Goal: Navigation & Orientation: Find specific page/section

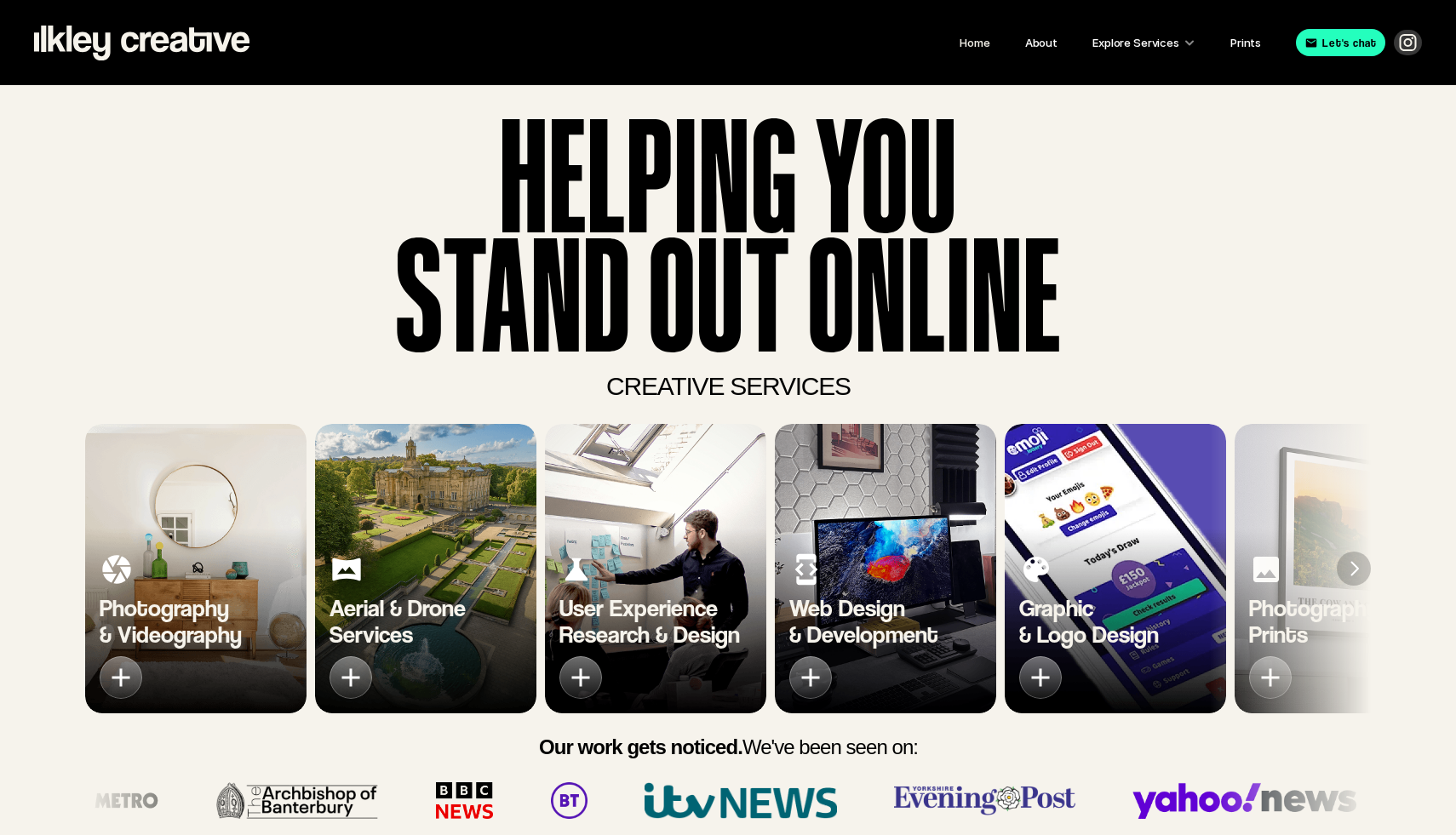
click at [672, 574] on div "User Experience Research & Design" at bounding box center [655, 626] width 221 height 176
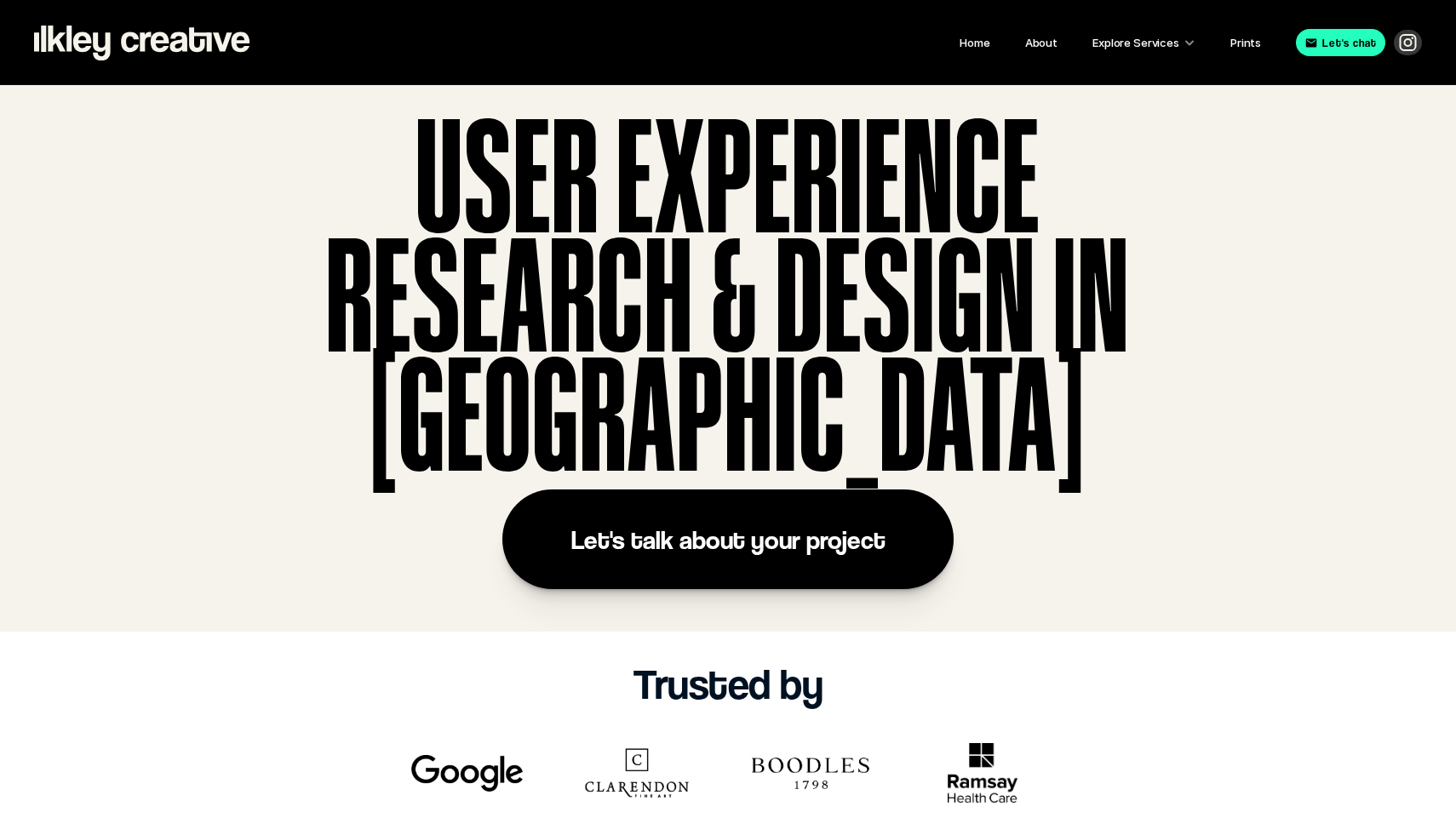
click at [162, 49] on use at bounding box center [141, 43] width 216 height 35
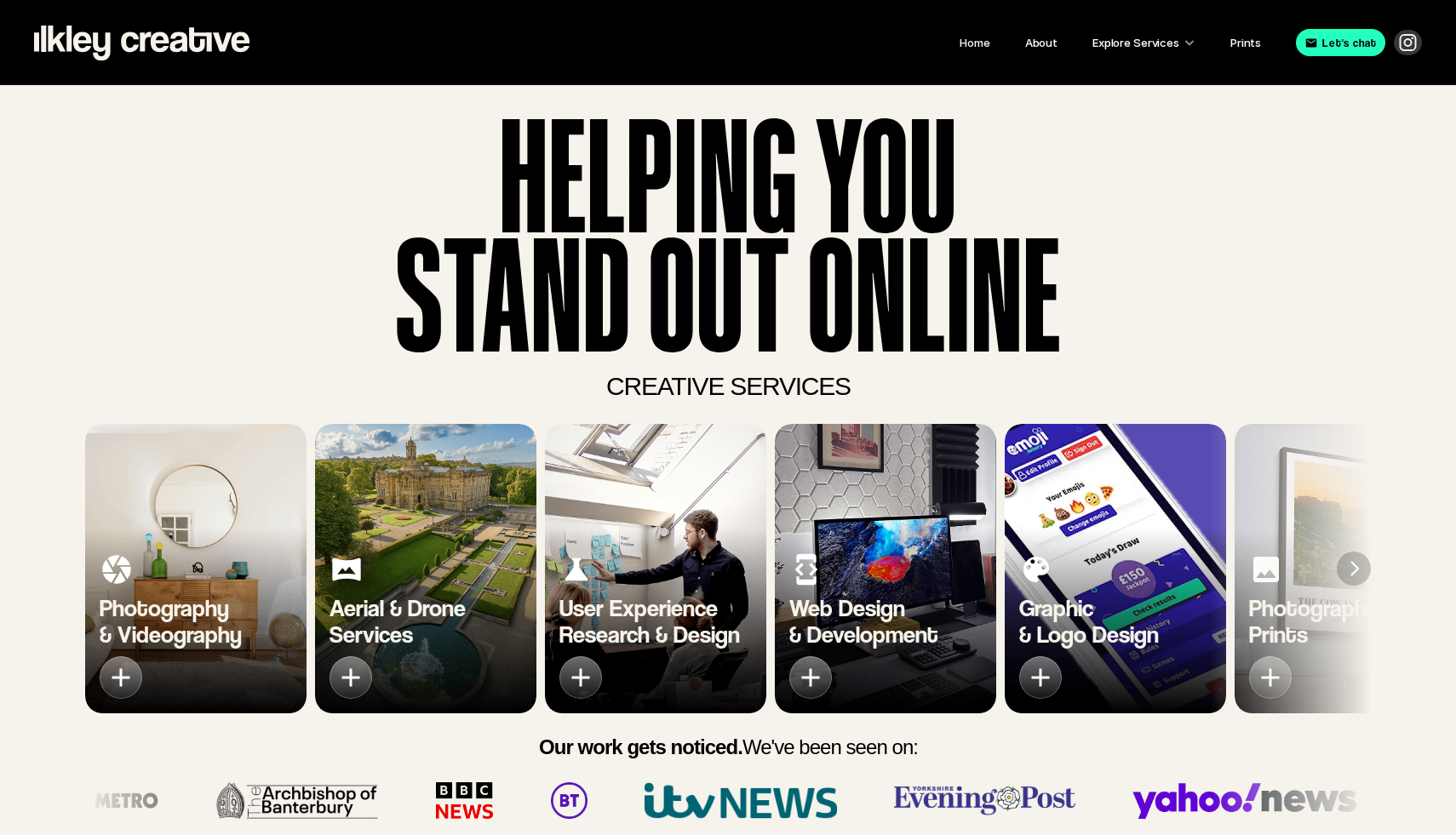
click at [1070, 558] on div "Graphic & Logo Design" at bounding box center [1115, 626] width 221 height 176
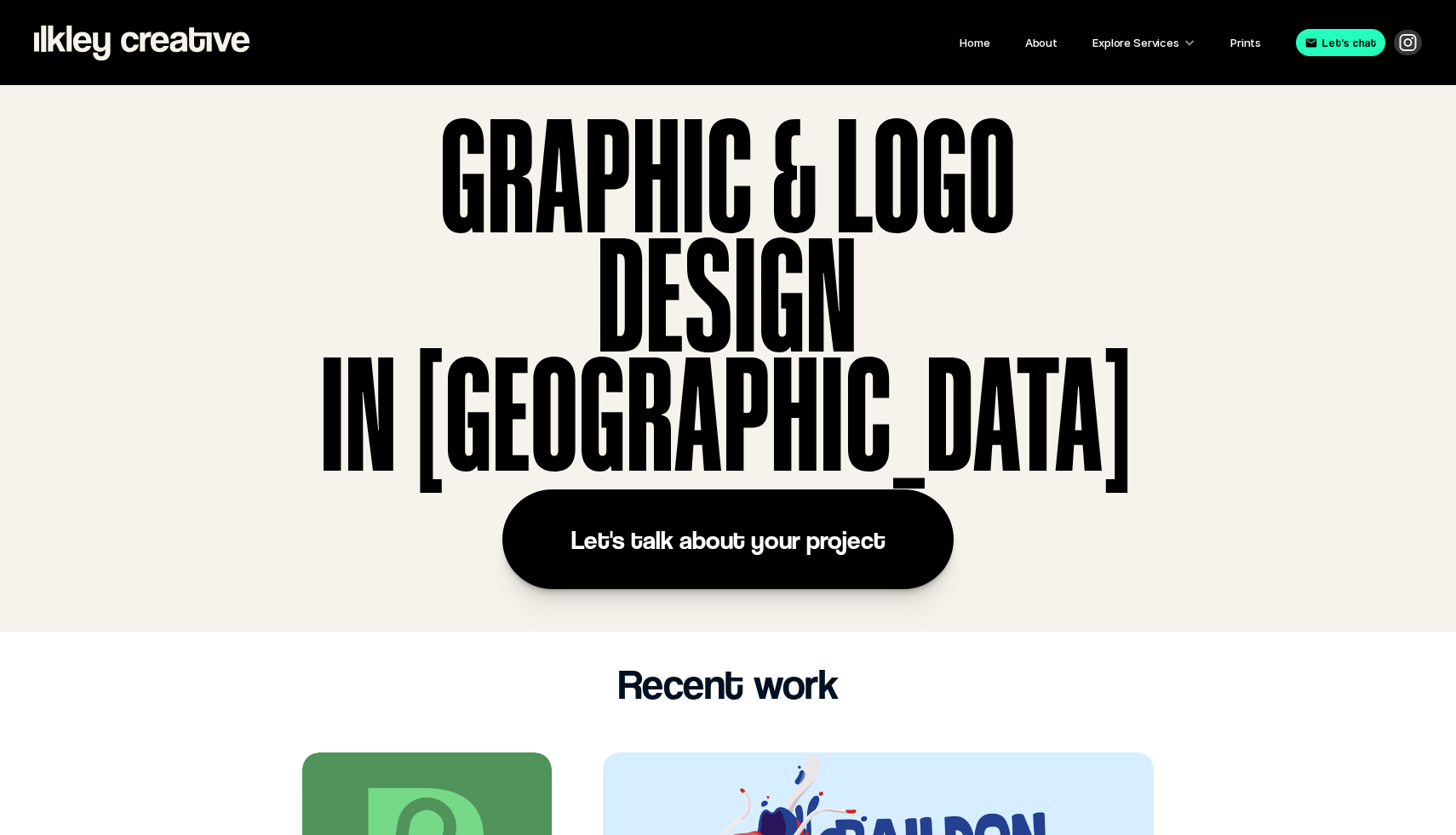
click at [164, 48] on use at bounding box center [141, 43] width 216 height 35
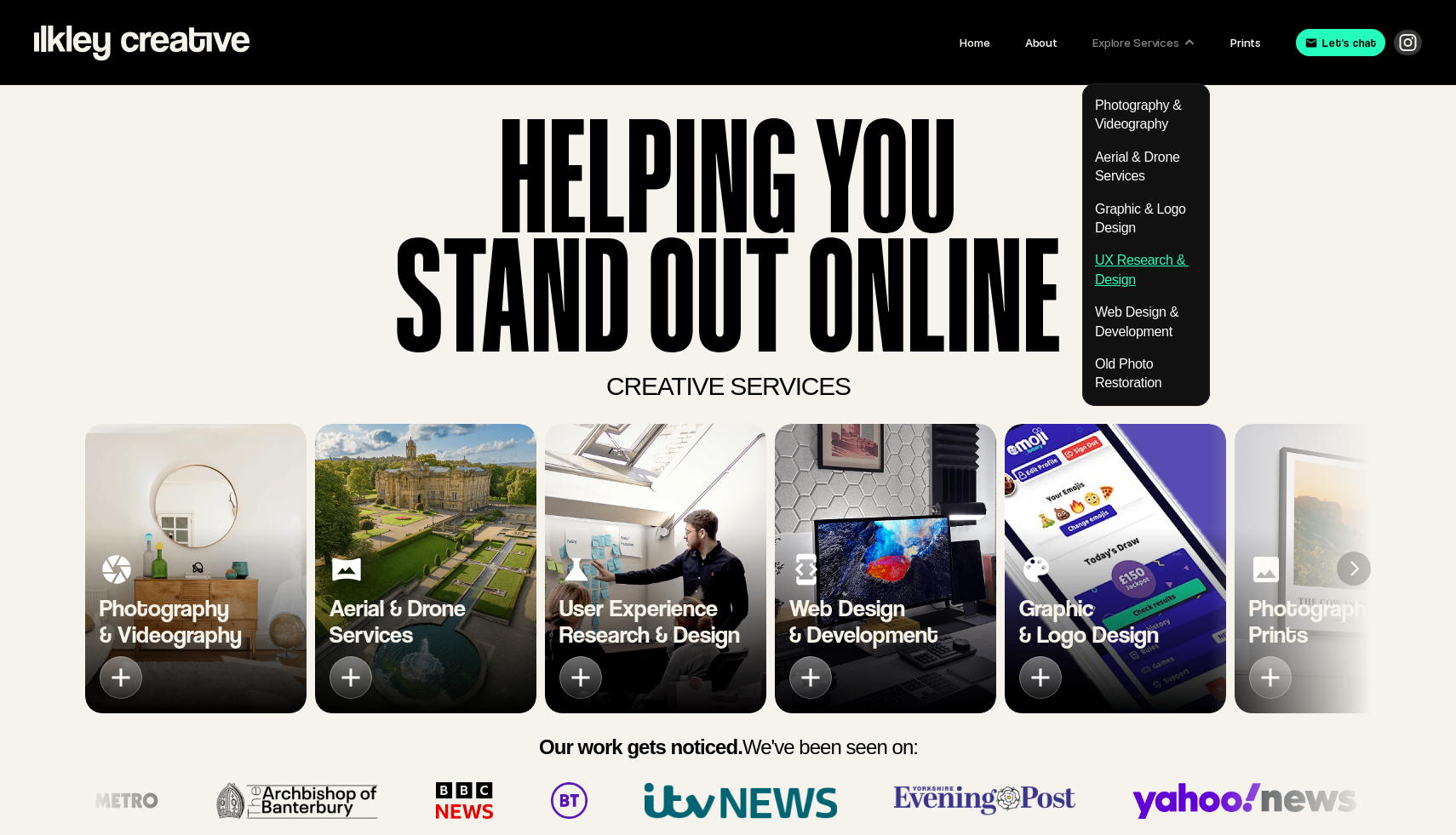
click at [1127, 260] on link "UX Research & Design" at bounding box center [1142, 270] width 94 height 33
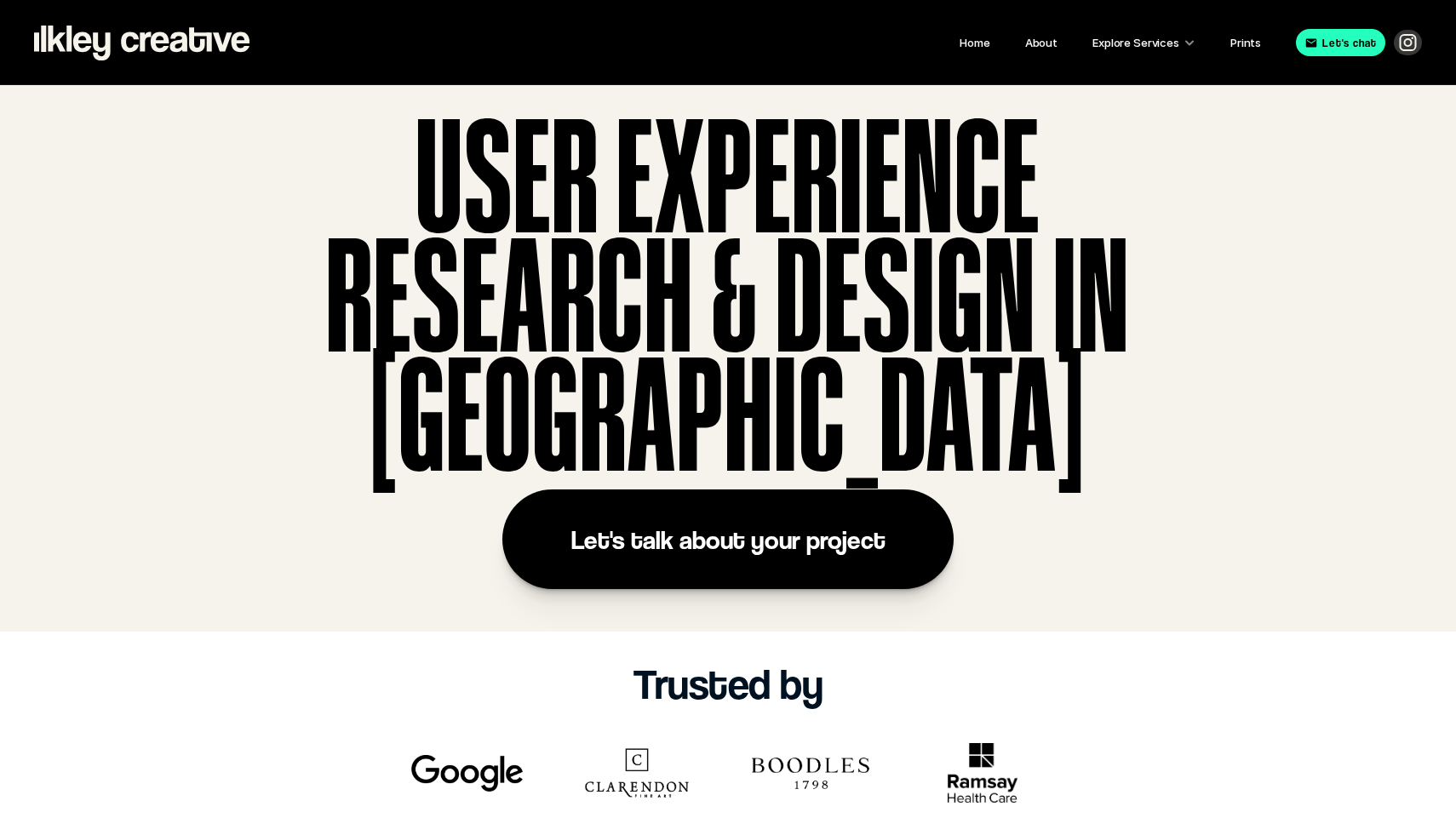
click at [198, 76] on nav "Home About Explore Services Prints Let's chat" at bounding box center [728, 43] width 1456 height 86
click at [190, 58] on icon at bounding box center [141, 43] width 216 height 35
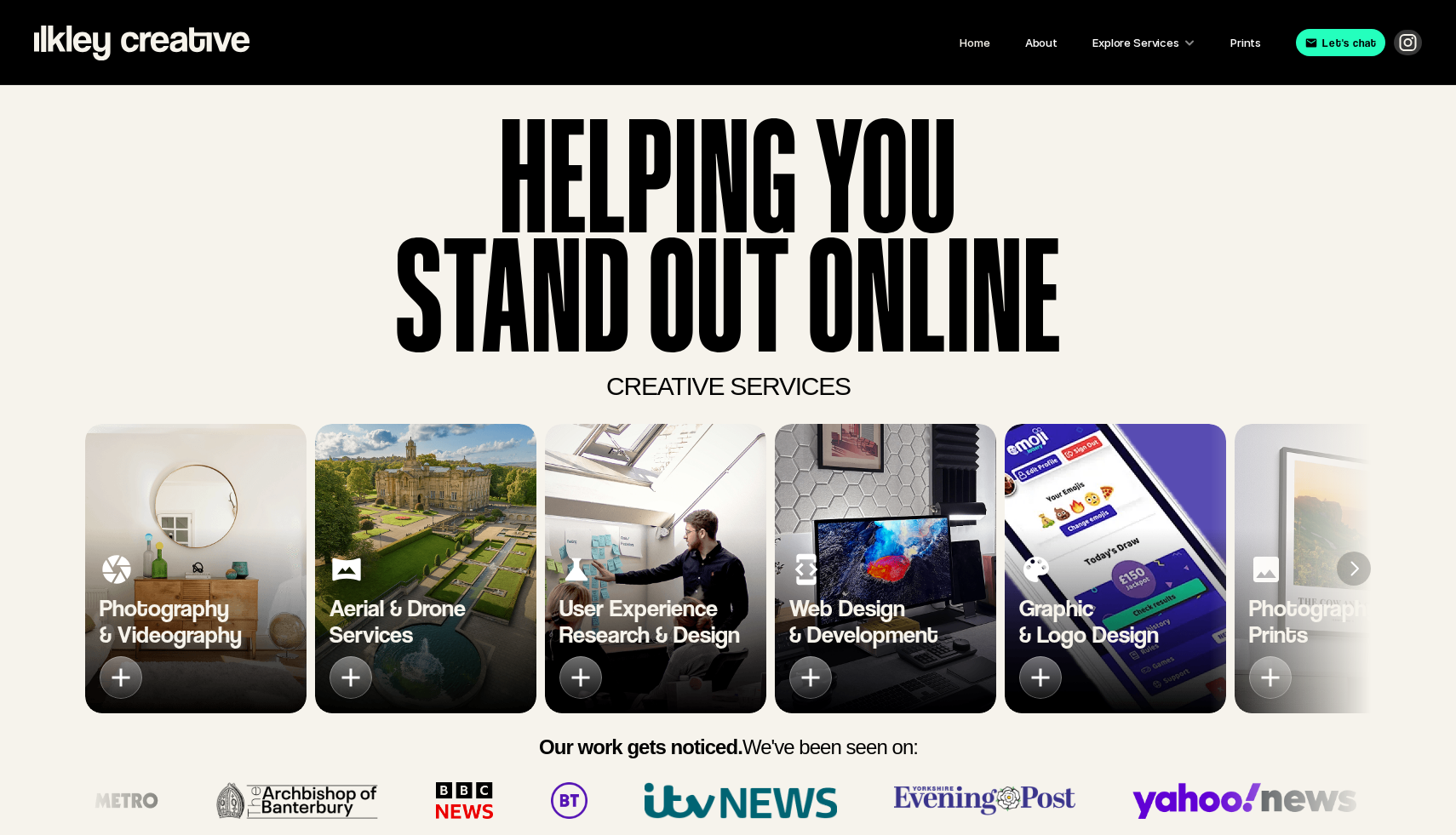
click at [986, 54] on div "Home About Explore Services Prints Let's chat" at bounding box center [844, 43] width 1156 height 31
click at [975, 36] on link "Home" at bounding box center [974, 42] width 30 height 14
click at [1051, 42] on link "About" at bounding box center [1042, 42] width 33 height 14
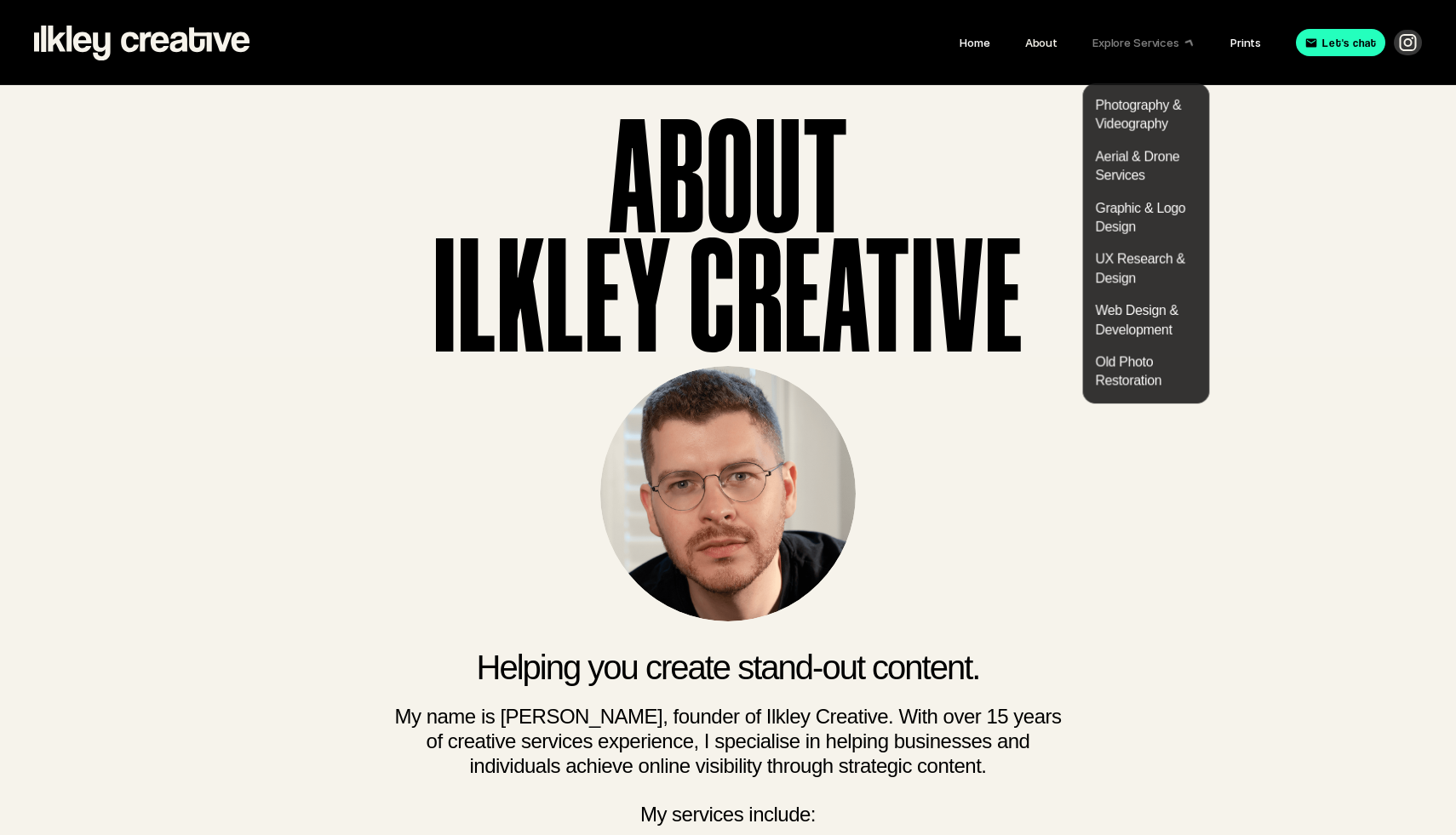
click at [1121, 39] on p "Explore Services" at bounding box center [1135, 43] width 87 height 22
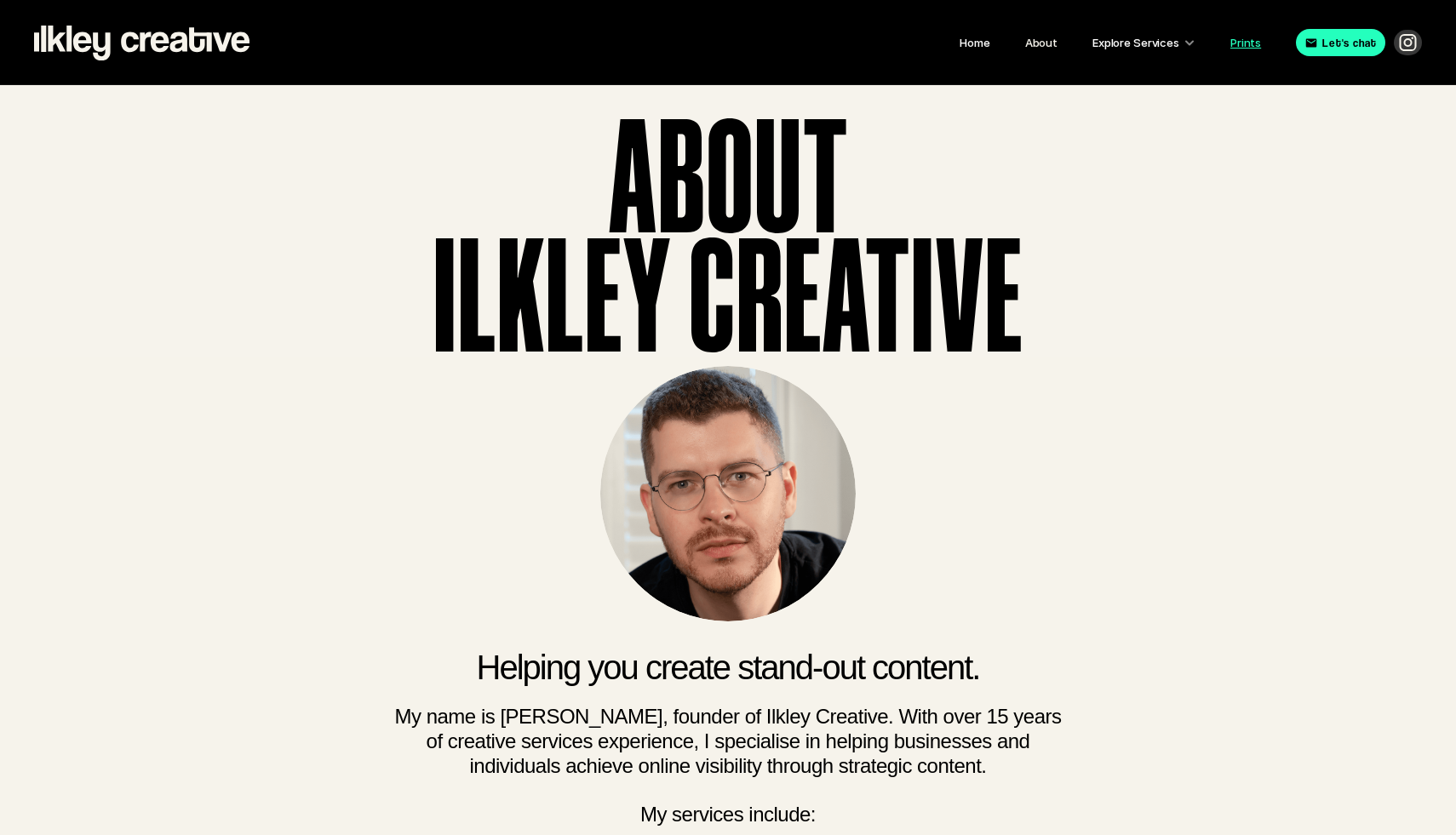
click at [1243, 45] on link "Prints" at bounding box center [1246, 42] width 31 height 14
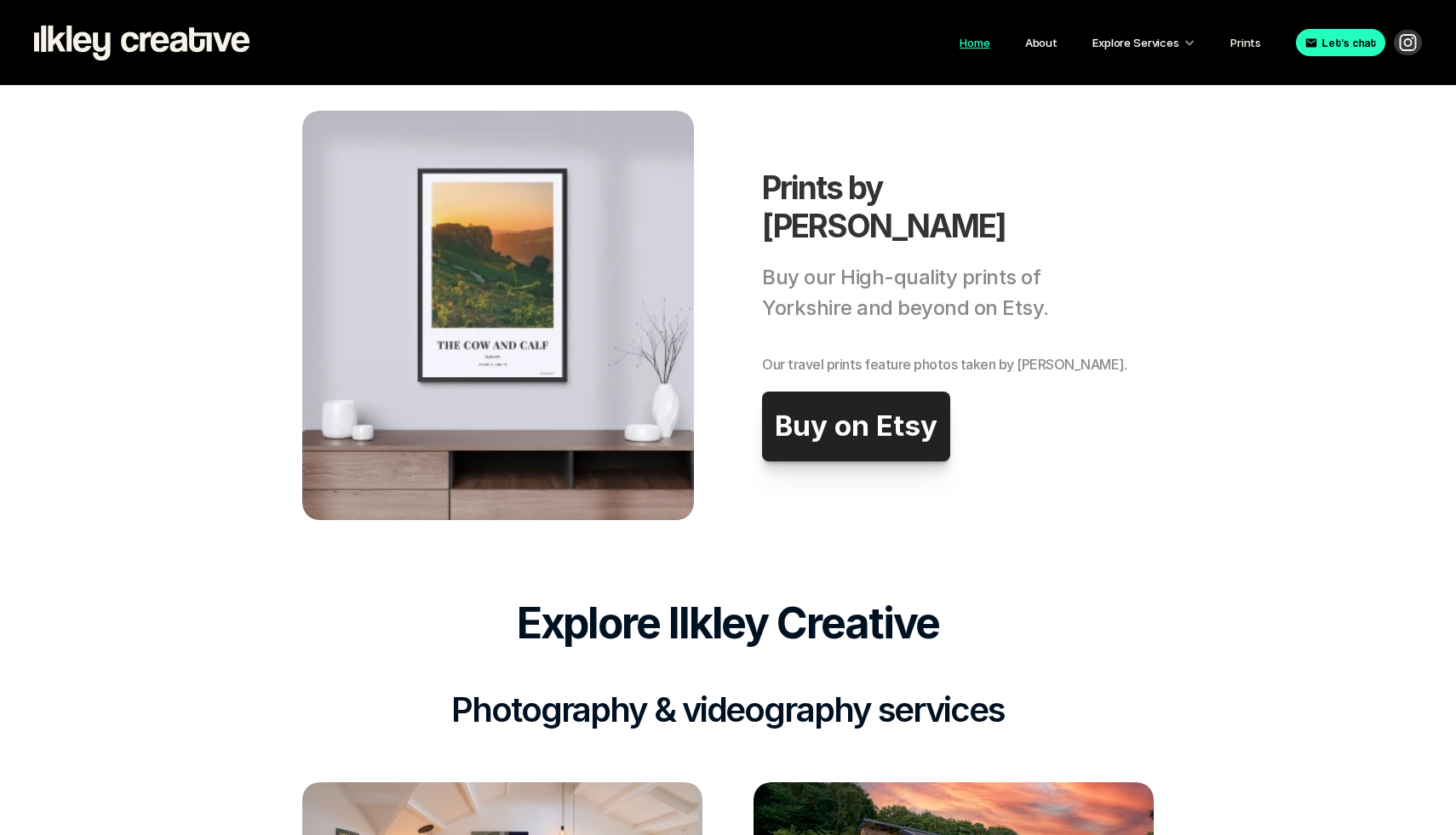
click at [980, 37] on link "Home" at bounding box center [974, 42] width 30 height 14
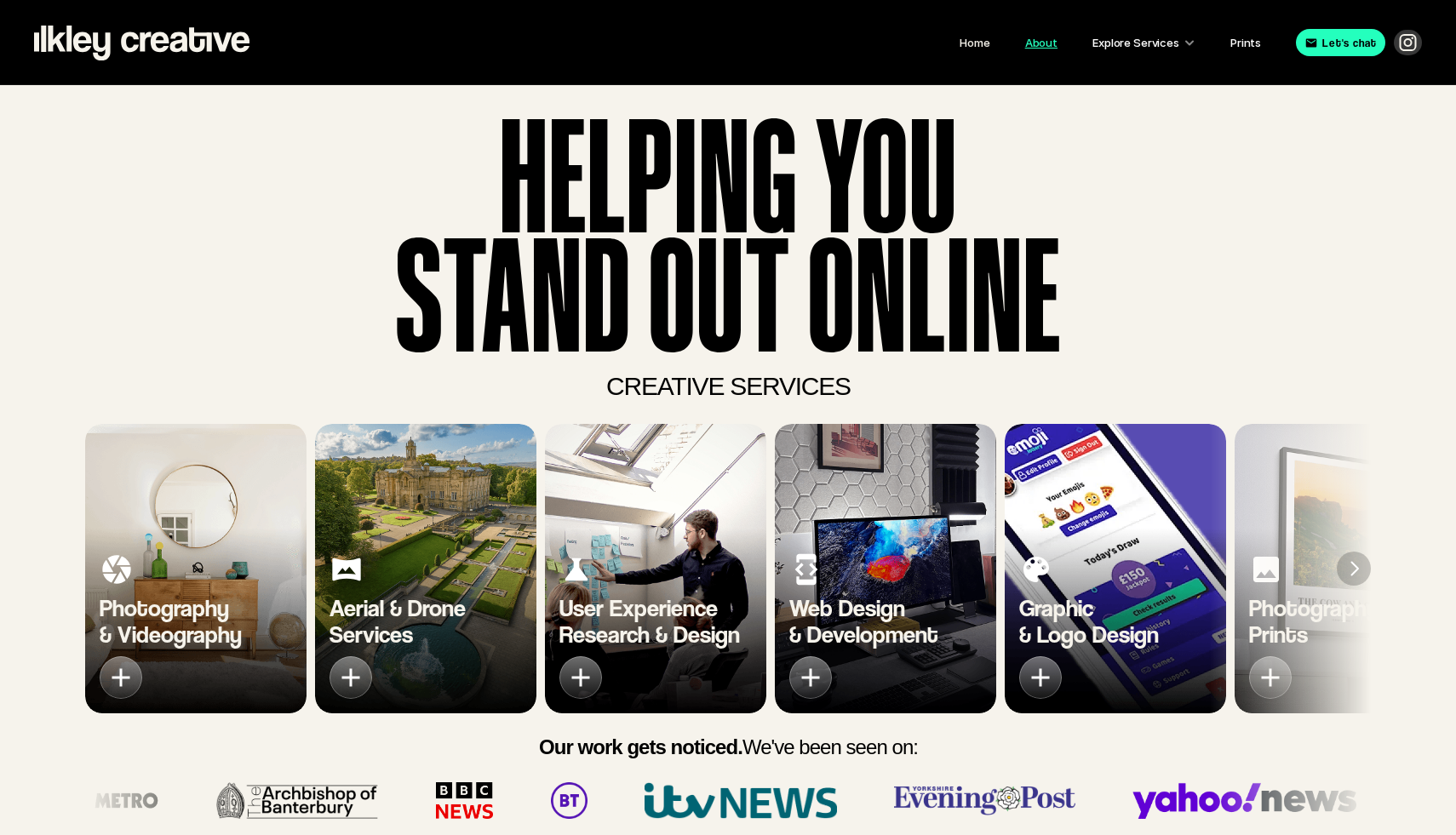
click at [1048, 45] on link "About" at bounding box center [1042, 42] width 33 height 14
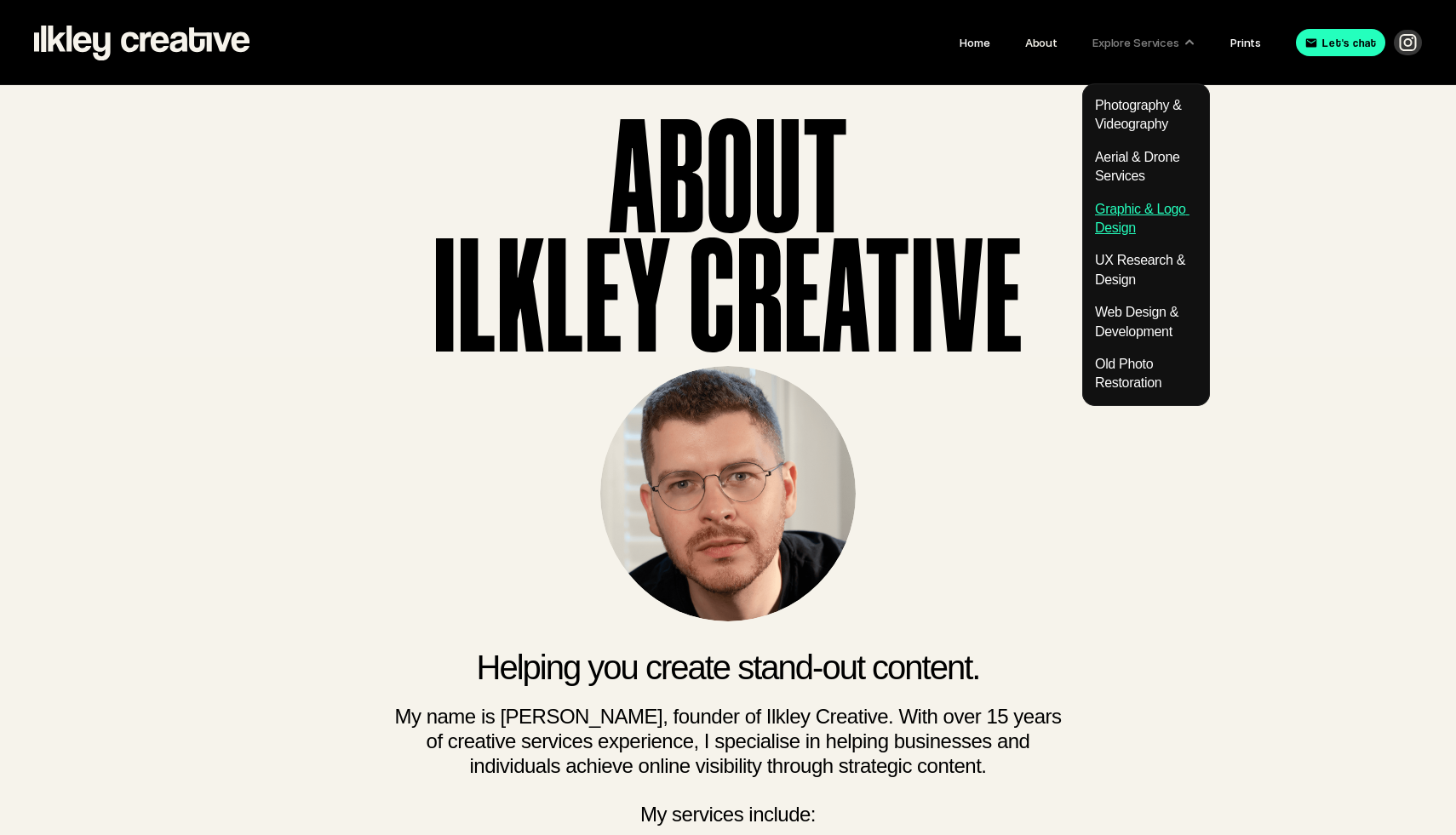
click at [1120, 229] on link "Graphic & Logo Design" at bounding box center [1143, 219] width 95 height 33
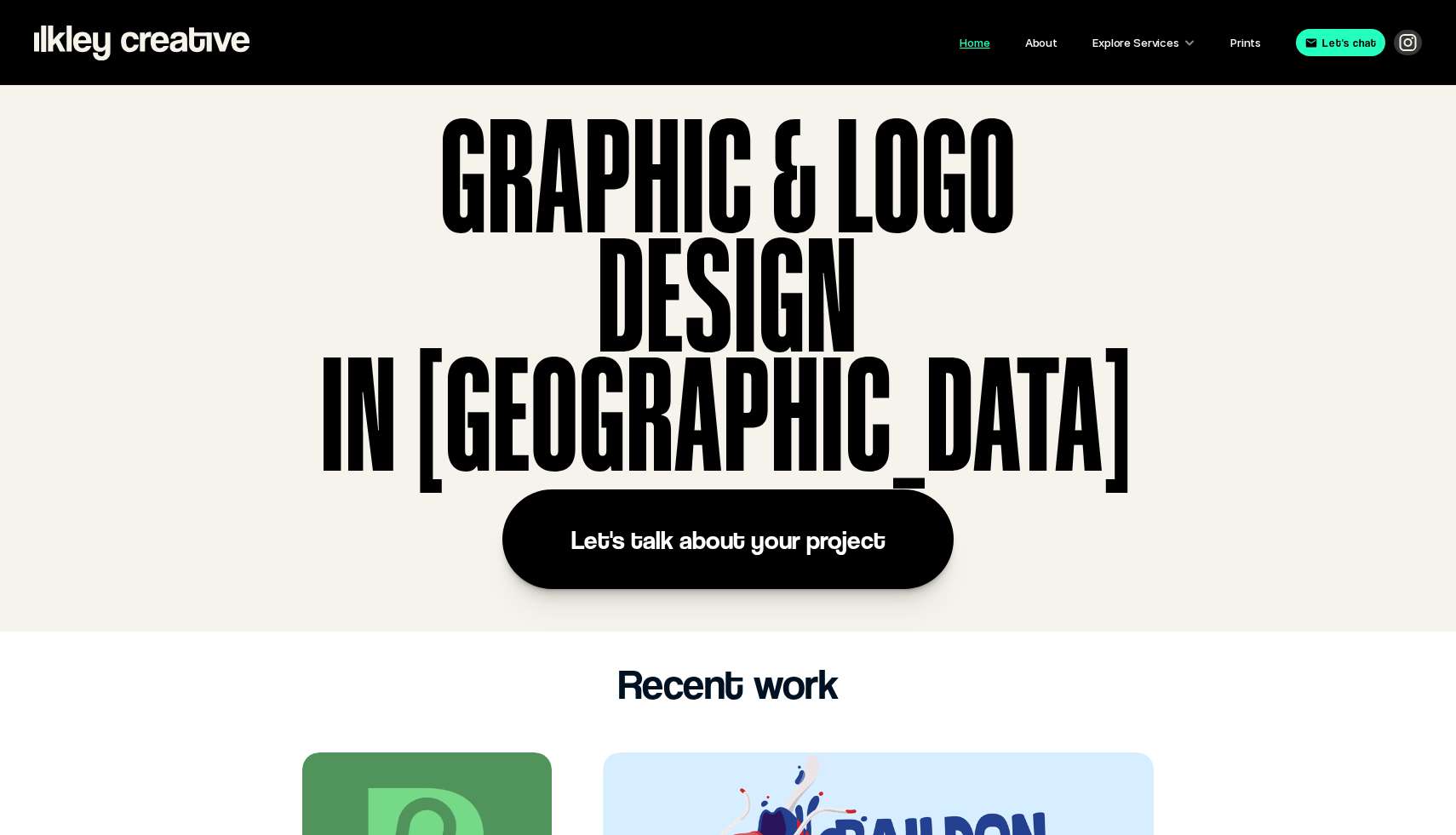
click at [966, 37] on link "Home" at bounding box center [974, 42] width 30 height 14
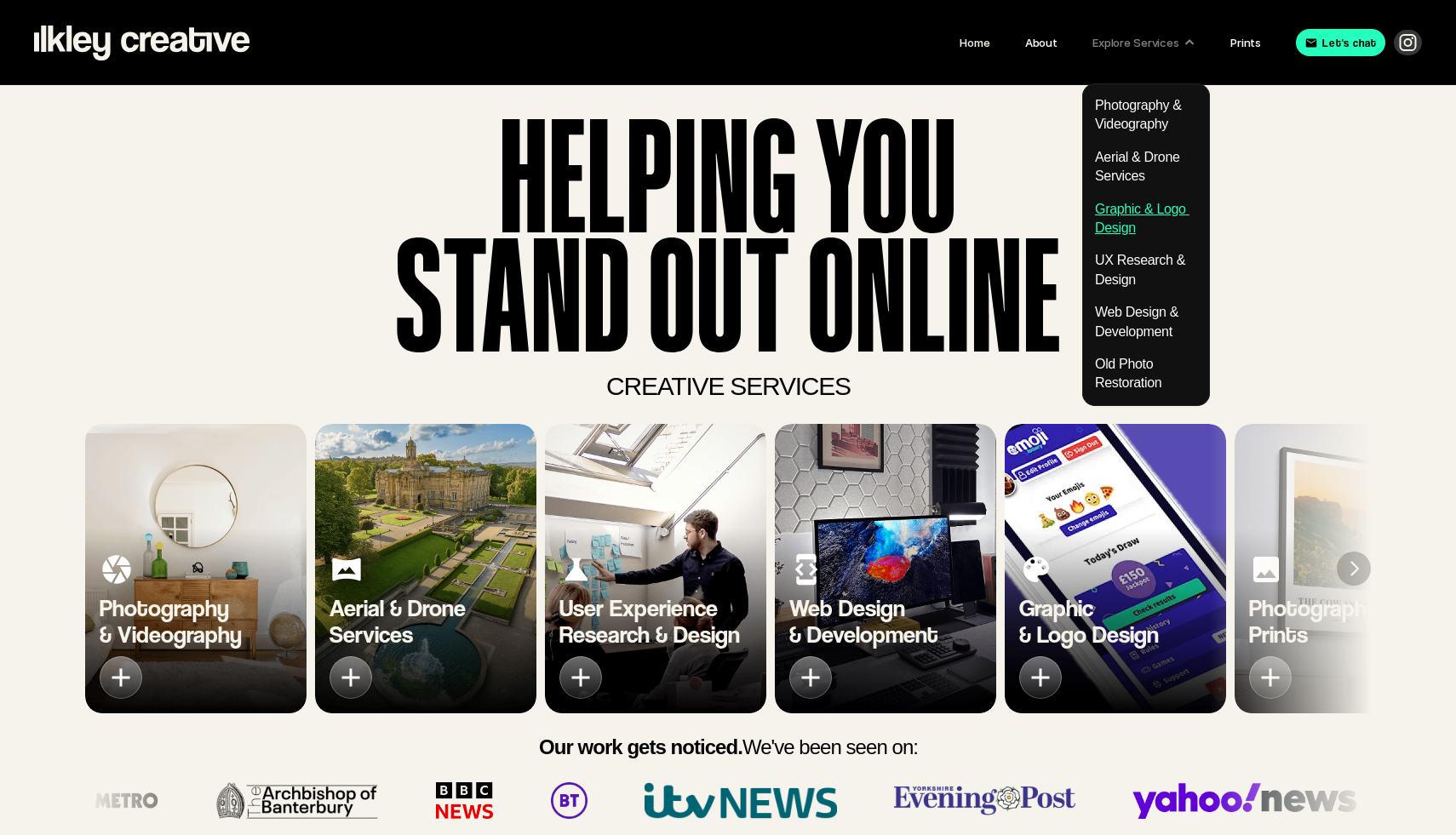
click at [1114, 213] on link "Graphic & Logo Design" at bounding box center [1143, 219] width 95 height 33
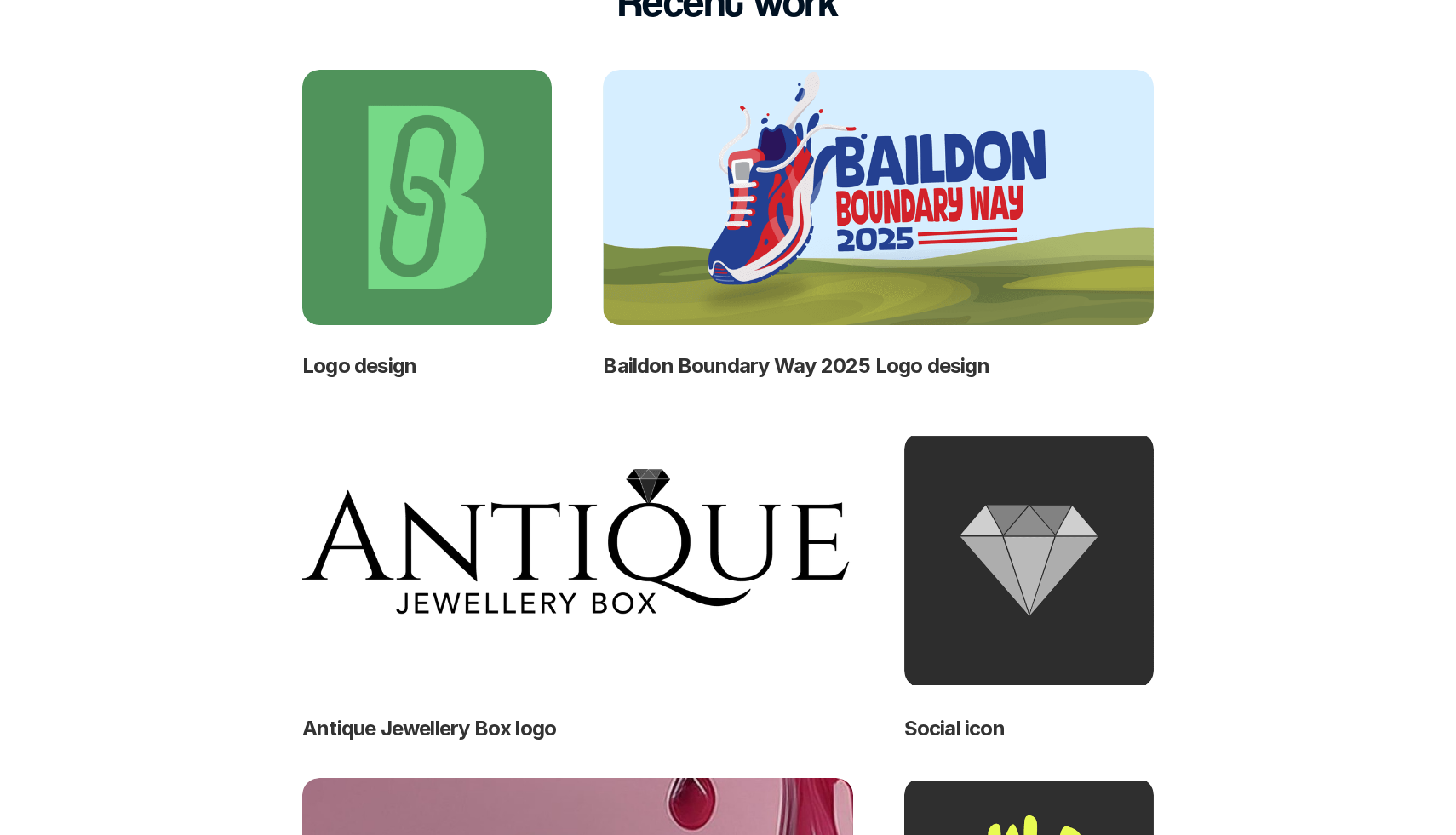
scroll to position [687, 0]
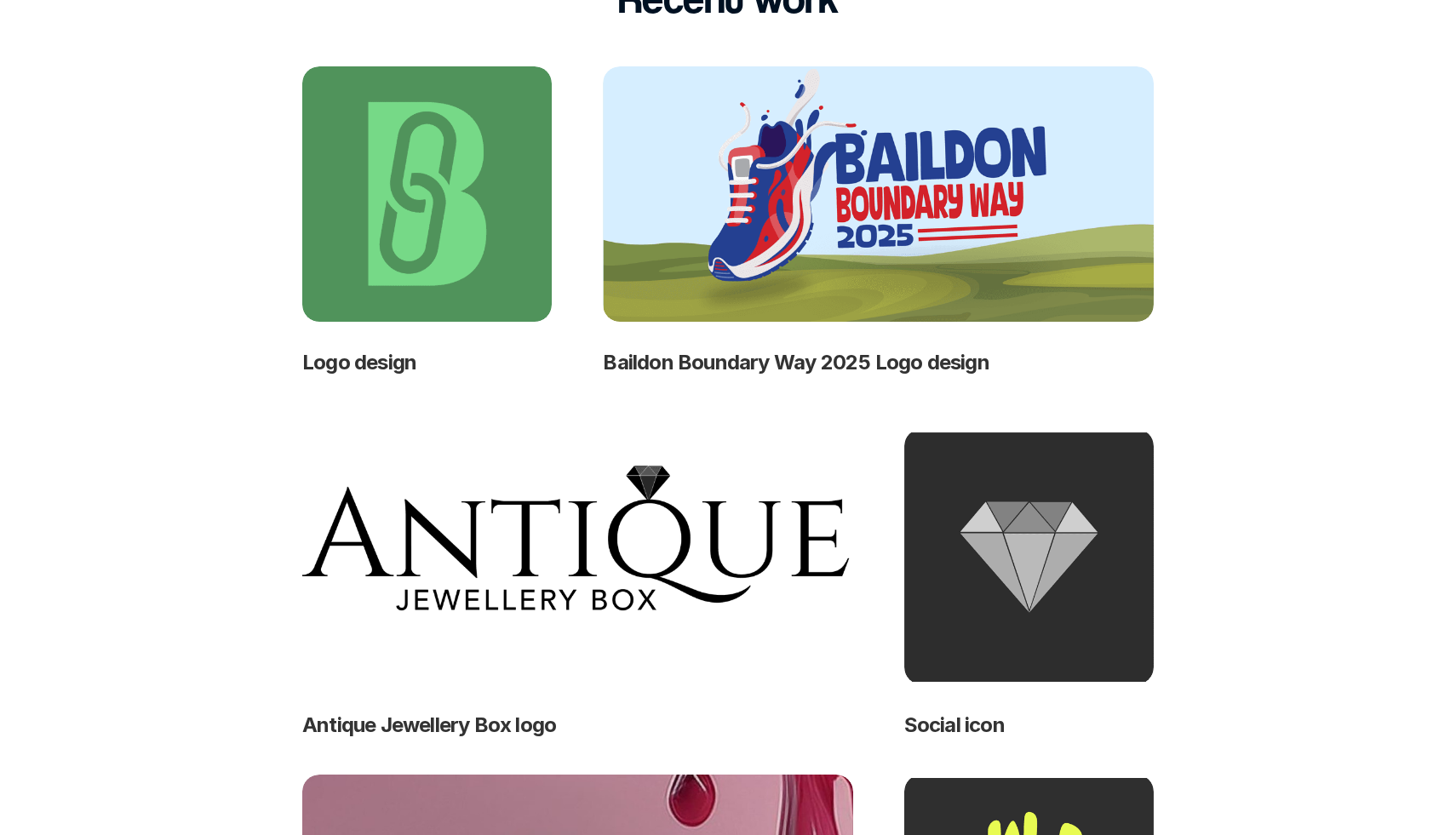
click at [870, 236] on img at bounding box center [878, 194] width 551 height 256
click at [677, 368] on h2 "Baildon Boundary Way 2025 Logo design" at bounding box center [878, 363] width 551 height 31
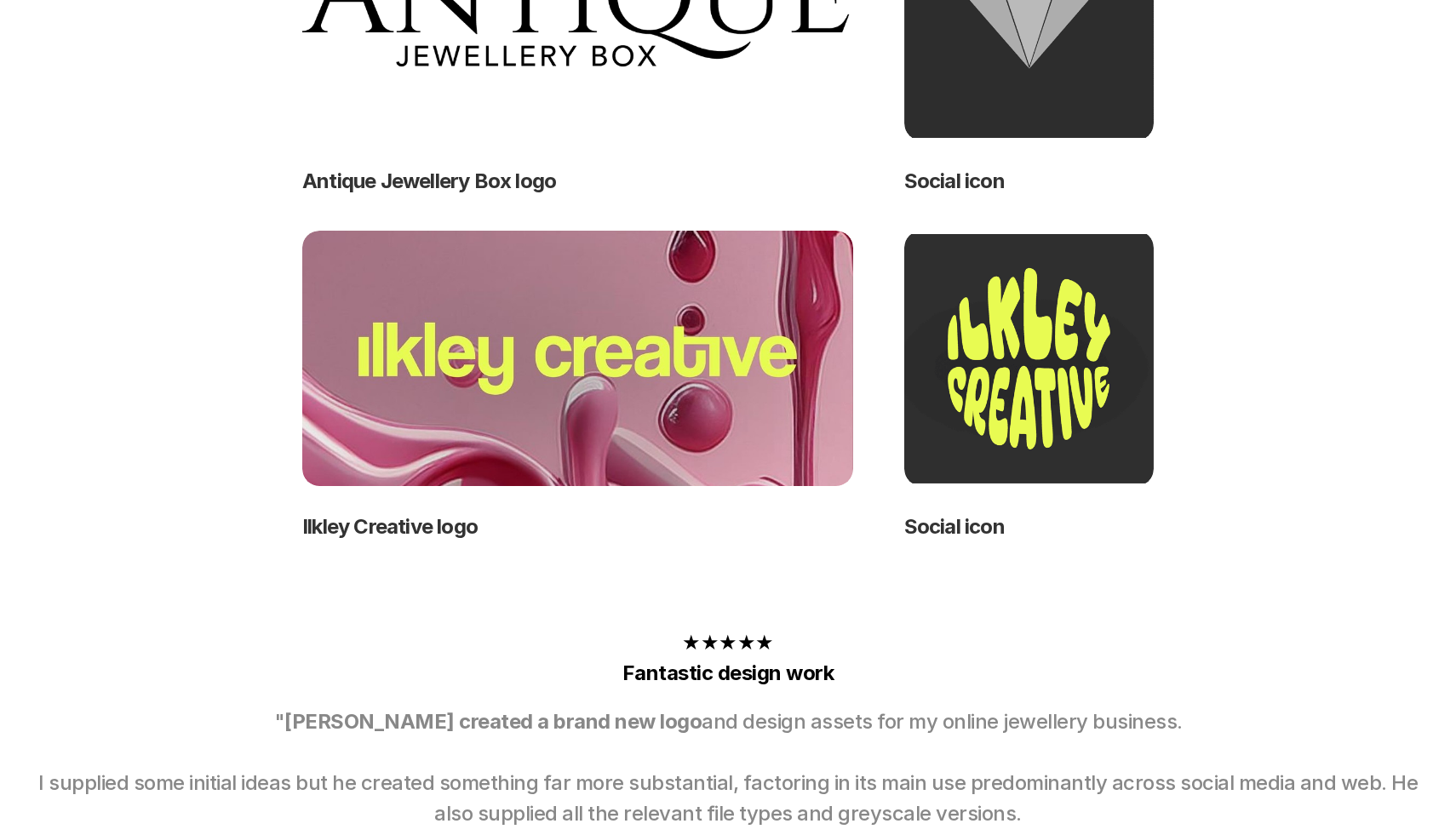
scroll to position [1260, 0]
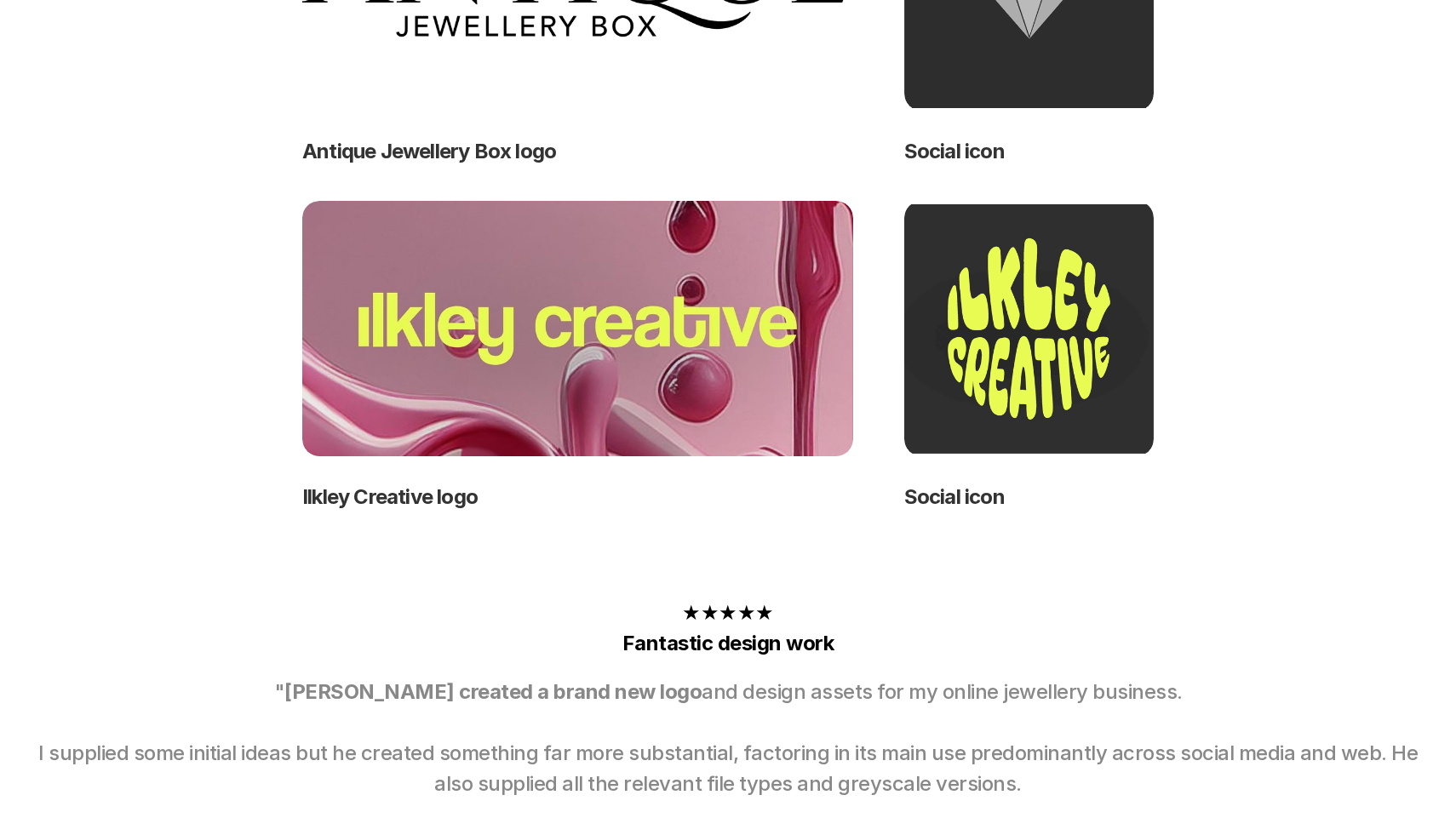
click at [1016, 308] on img at bounding box center [1029, 329] width 249 height 256
click at [616, 377] on img at bounding box center [577, 329] width 551 height 256
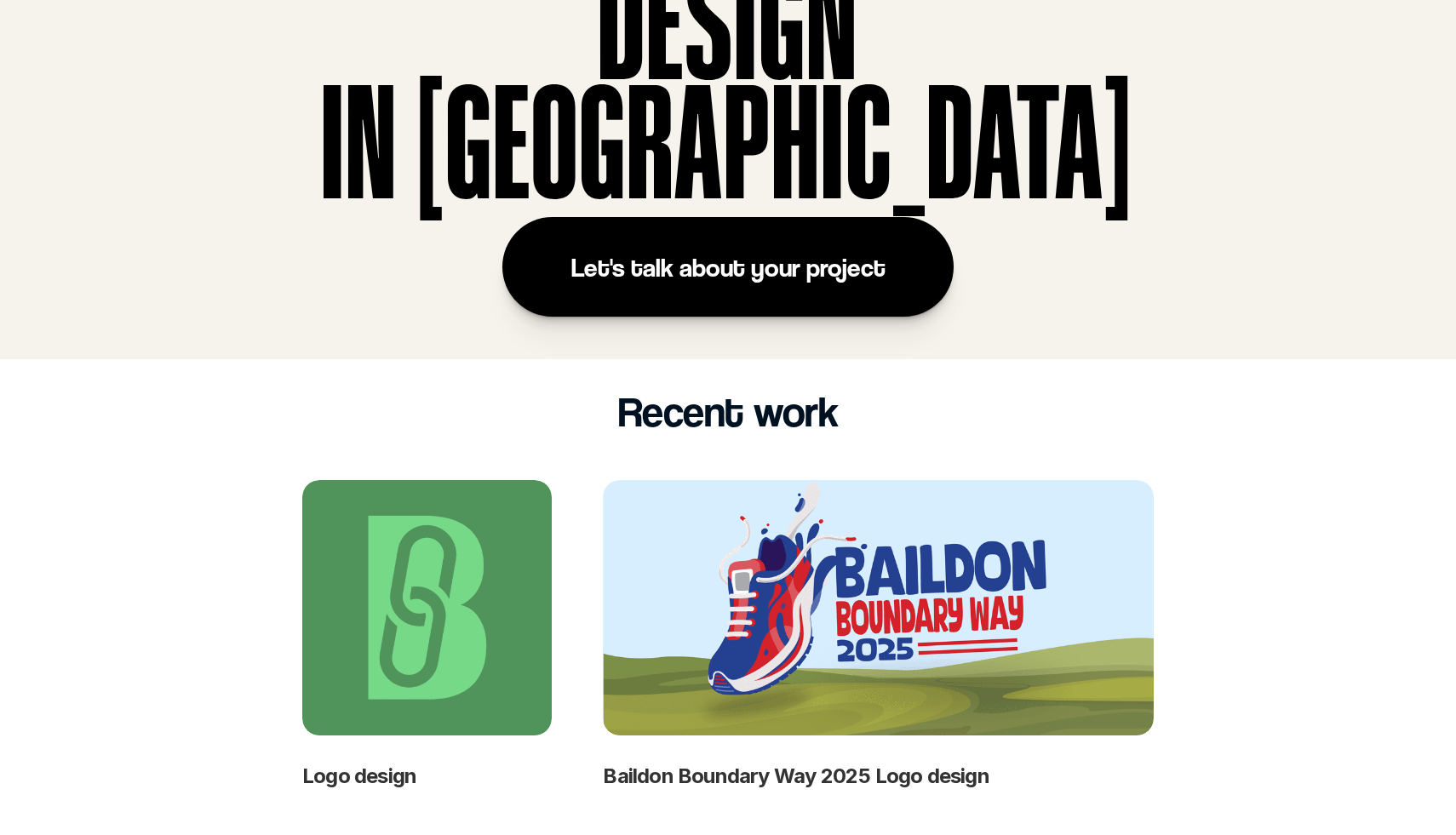
scroll to position [0, 0]
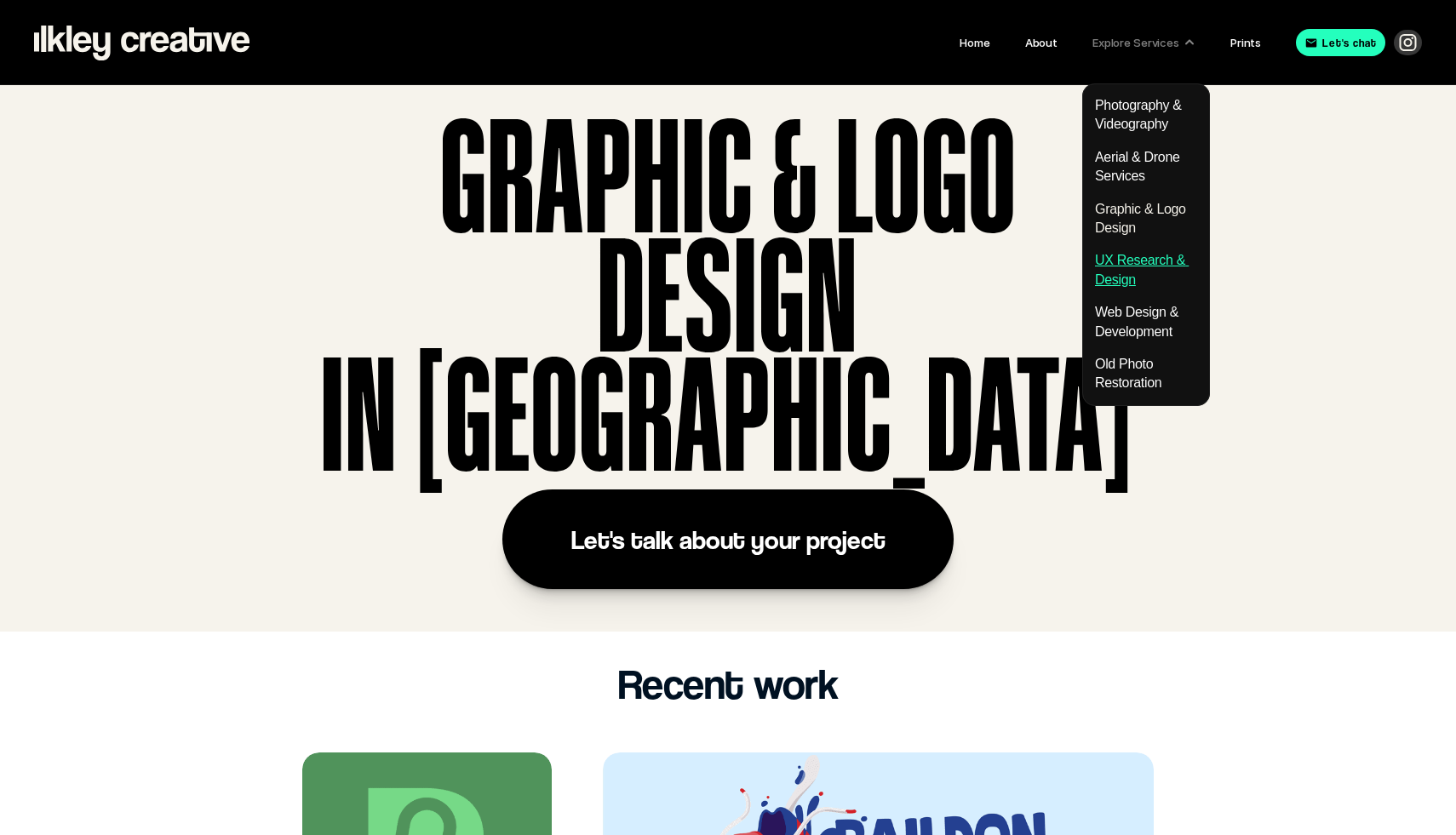
click at [1127, 254] on link "UX Research & Design" at bounding box center [1142, 270] width 94 height 33
